Goal: Task Accomplishment & Management: Use online tool/utility

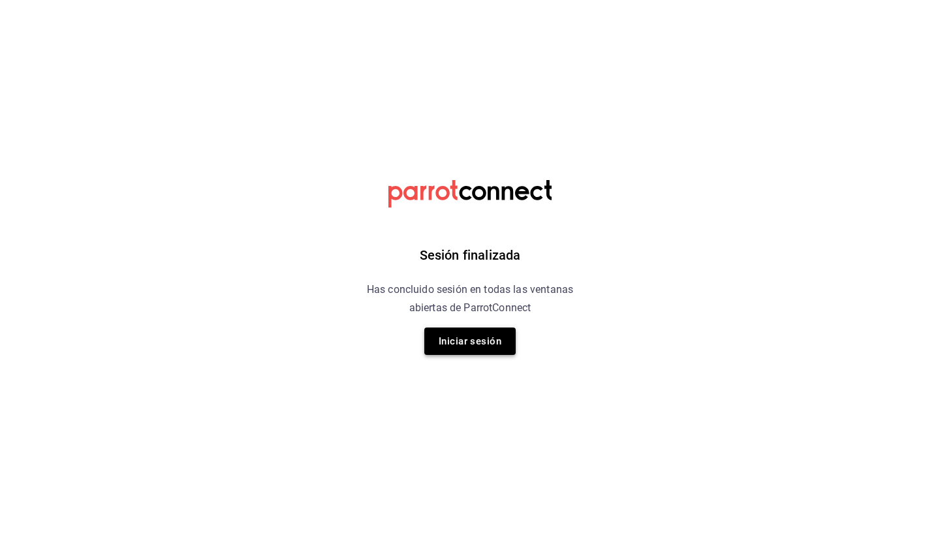
click at [493, 333] on button "Iniciar sesión" at bounding box center [469, 341] width 91 height 27
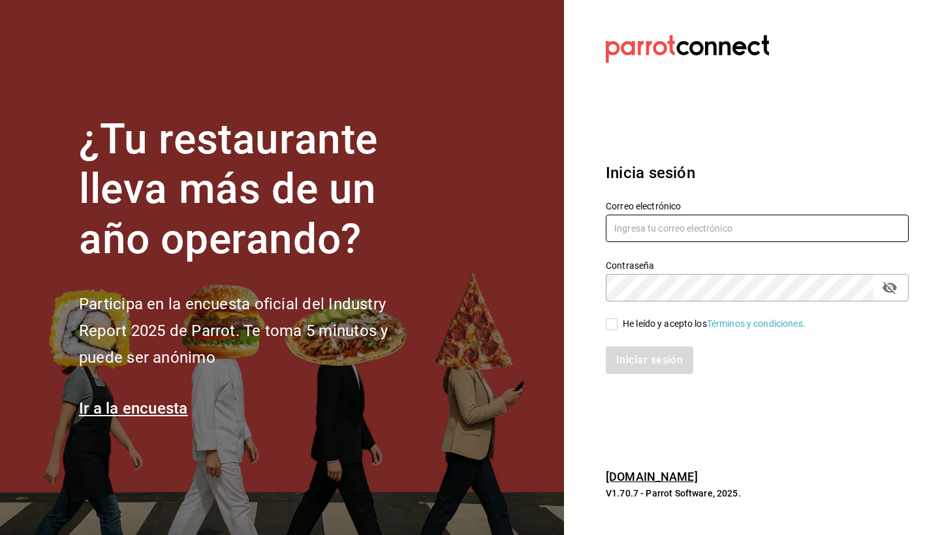
type input "[EMAIL_ADDRESS][DOMAIN_NAME]"
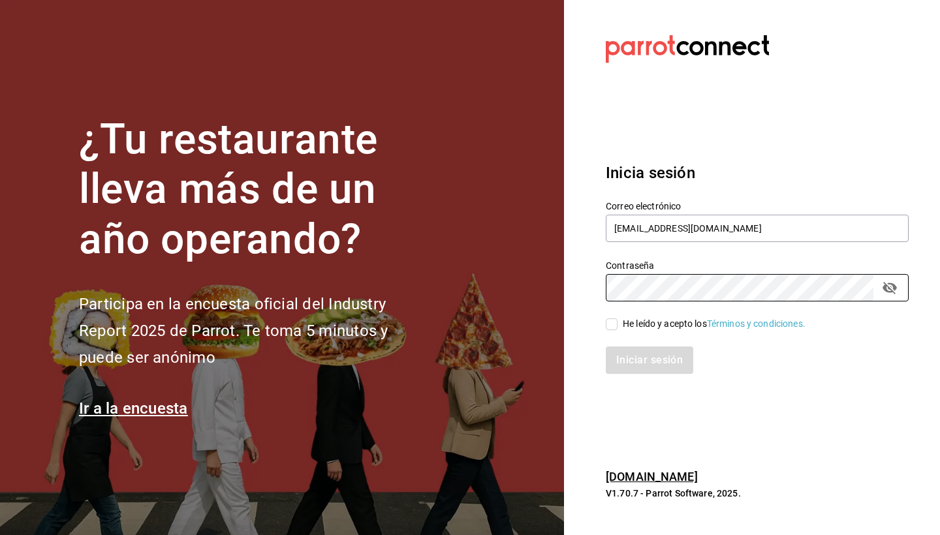
click at [616, 332] on div "Iniciar sesión" at bounding box center [749, 352] width 319 height 43
click at [604, 324] on div "He leído y acepto los Términos y condiciones." at bounding box center [749, 317] width 319 height 30
click at [617, 330] on input "He leído y acepto los Términos y condiciones." at bounding box center [612, 325] width 12 height 12
checkbox input "true"
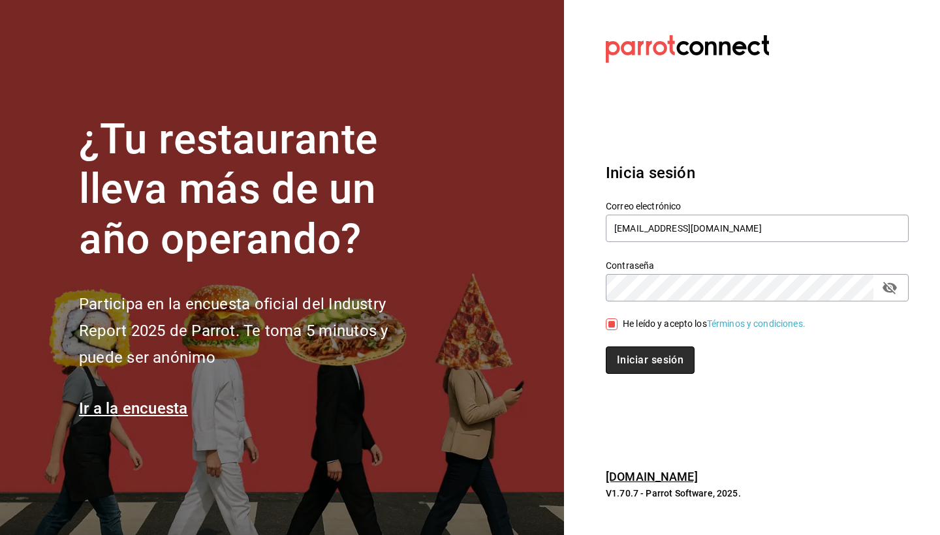
click at [623, 362] on button "Iniciar sesión" at bounding box center [650, 360] width 89 height 27
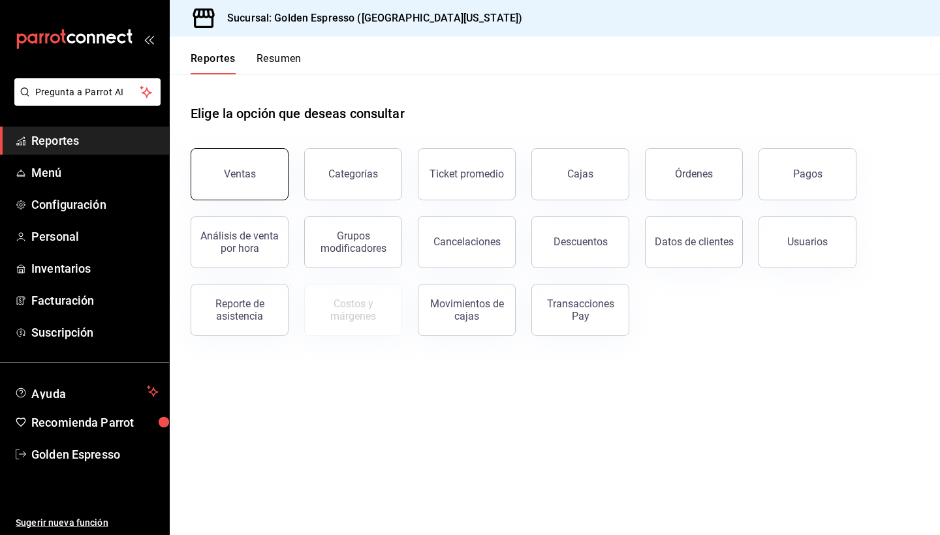
click at [242, 182] on button "Ventas" at bounding box center [240, 174] width 98 height 52
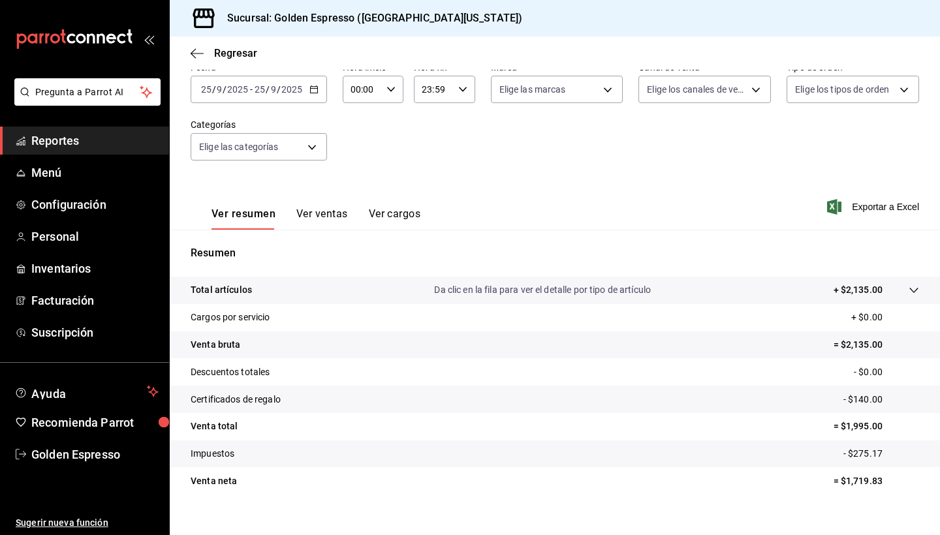
scroll to position [74, 0]
